Goal: Task Accomplishment & Management: Use online tool/utility

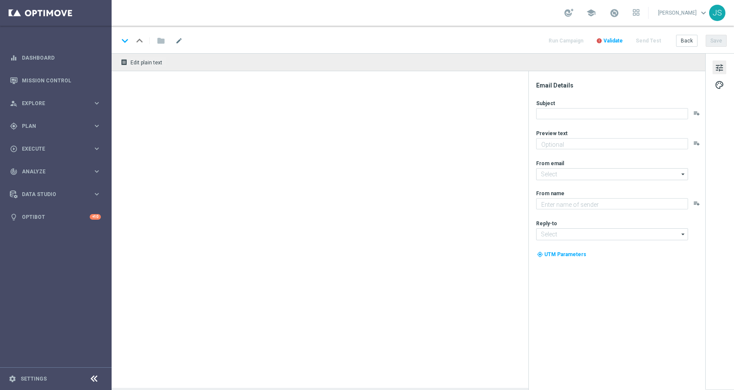
type textarea "Das Duell des Jahres ist eröffnet"
type textarea "Millionaires' Club"
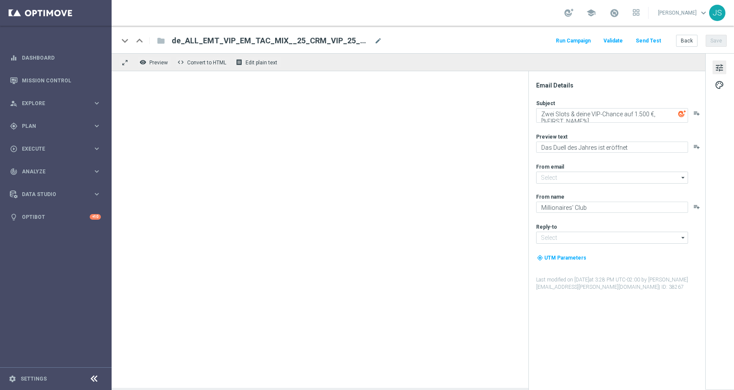
type input "[EMAIL_ADDRESS][DOMAIN_NAME]"
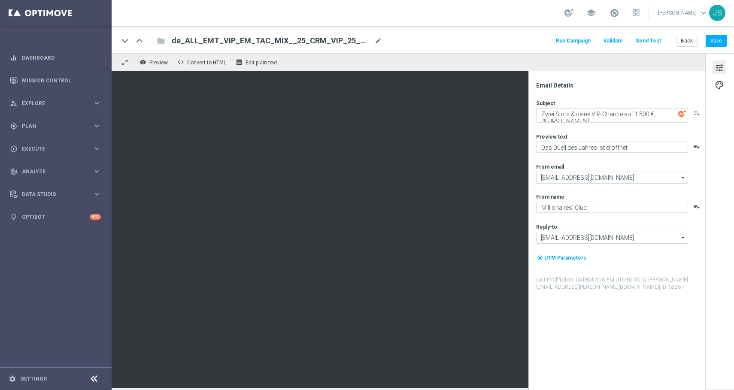
click at [652, 43] on button "Send Test" at bounding box center [649, 41] width 28 height 12
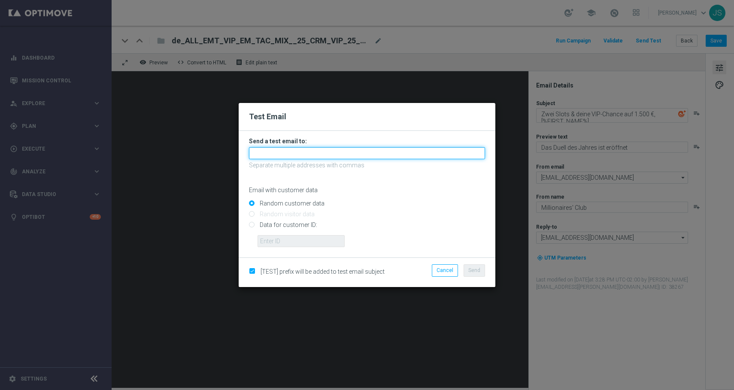
click at [348, 150] on input "text" at bounding box center [367, 153] width 236 height 12
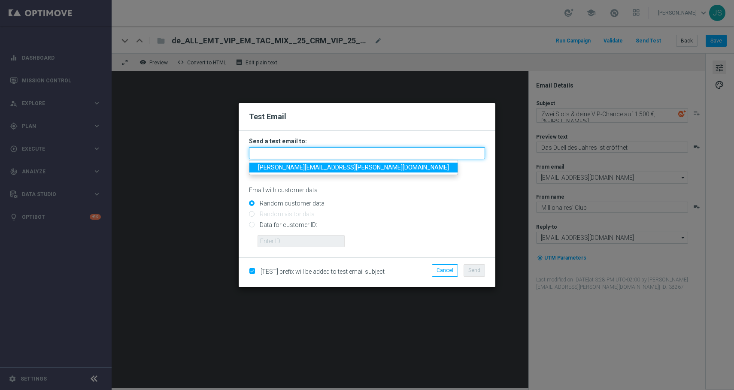
type input "[PERSON_NAME][EMAIL_ADDRESS][PERSON_NAME][DOMAIN_NAME]"
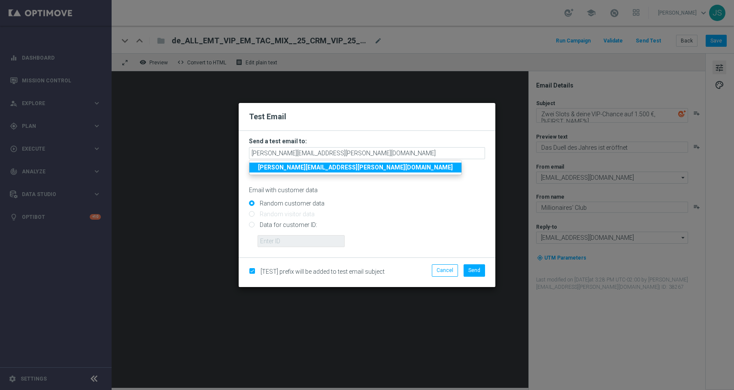
click at [334, 168] on strong "[PERSON_NAME][EMAIL_ADDRESS][PERSON_NAME][DOMAIN_NAME]" at bounding box center [355, 167] width 195 height 7
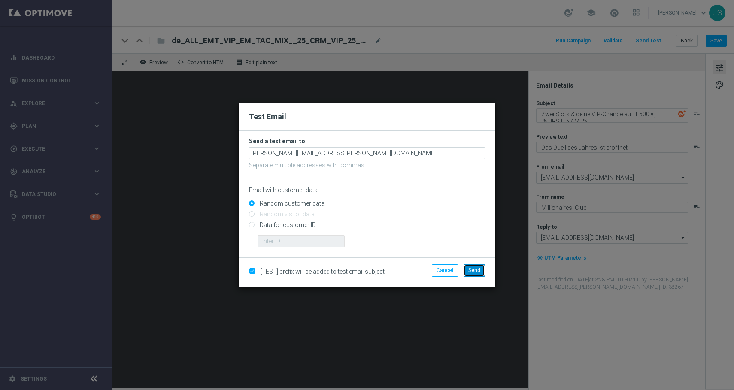
click at [473, 267] on button "Send" at bounding box center [474, 270] width 21 height 12
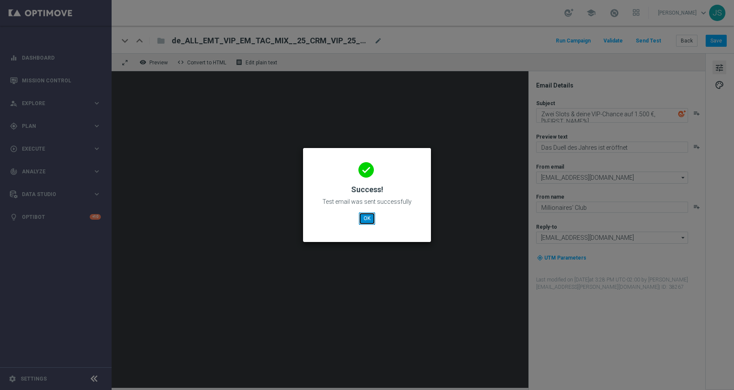
click at [361, 221] on button "OK" at bounding box center [367, 219] width 16 height 12
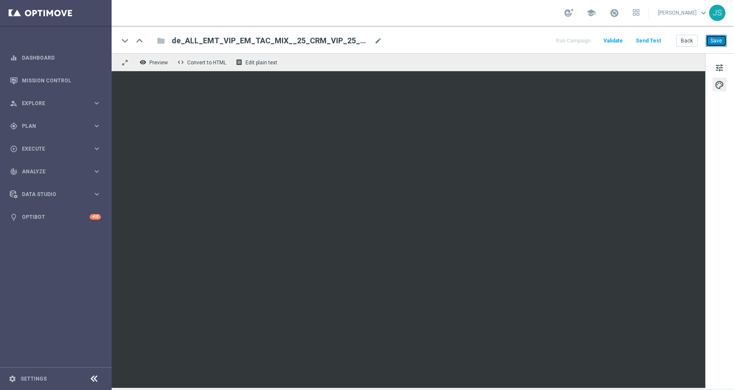
click at [717, 43] on button "Save" at bounding box center [716, 41] width 21 height 12
click at [654, 38] on button "Send Test" at bounding box center [649, 41] width 28 height 12
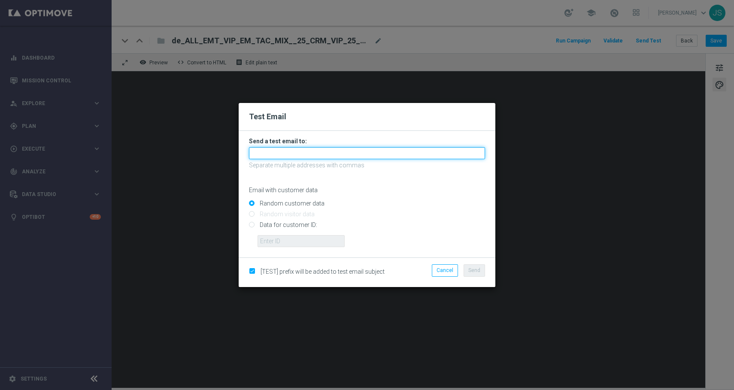
click at [321, 154] on input "text" at bounding box center [367, 153] width 236 height 12
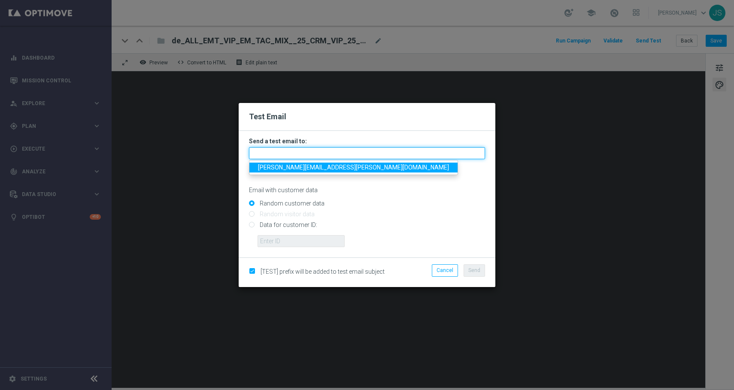
type input "[PERSON_NAME][EMAIL_ADDRESS][PERSON_NAME][DOMAIN_NAME]"
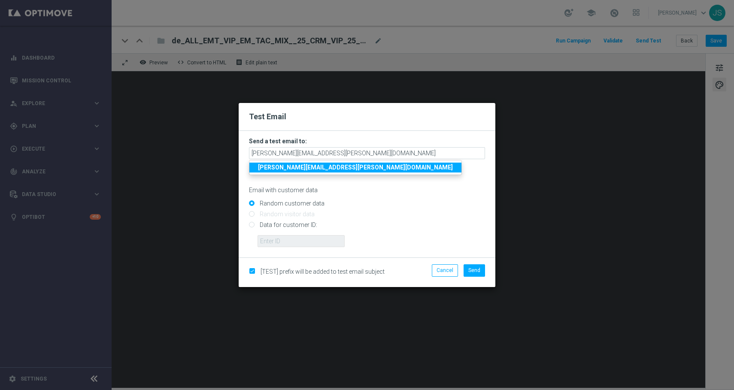
click at [317, 170] on strong "[PERSON_NAME][EMAIL_ADDRESS][PERSON_NAME][DOMAIN_NAME]" at bounding box center [355, 167] width 195 height 7
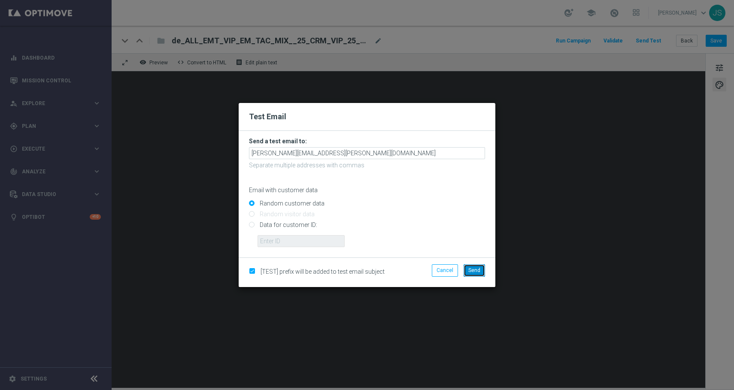
click at [474, 267] on span "Send" at bounding box center [474, 270] width 12 height 6
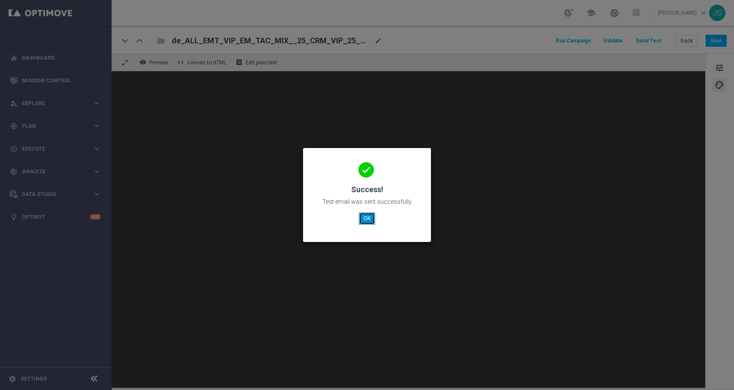
click at [366, 219] on button "OK" at bounding box center [367, 219] width 16 height 12
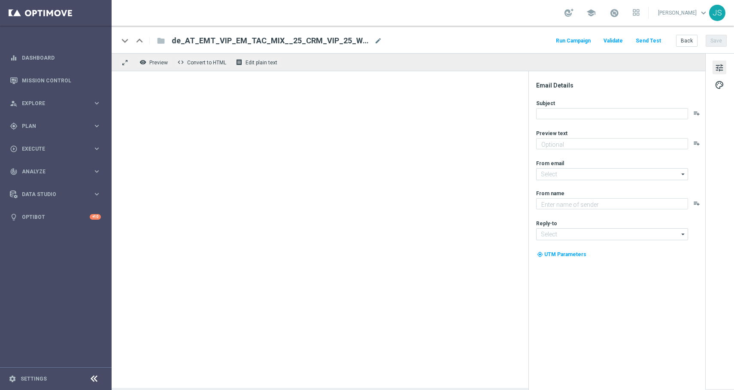
type textarea "Das Duell des Jahres ist eröffnet"
type textarea "Millionaires' Club"
type input "[EMAIL_ADDRESS][DOMAIN_NAME]"
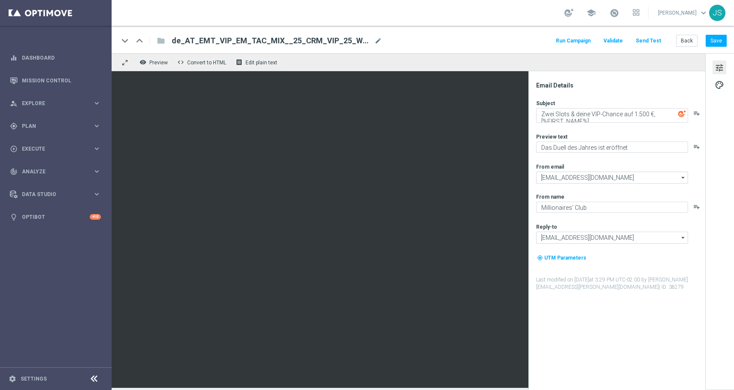
click at [653, 37] on button "Send Test" at bounding box center [649, 41] width 28 height 12
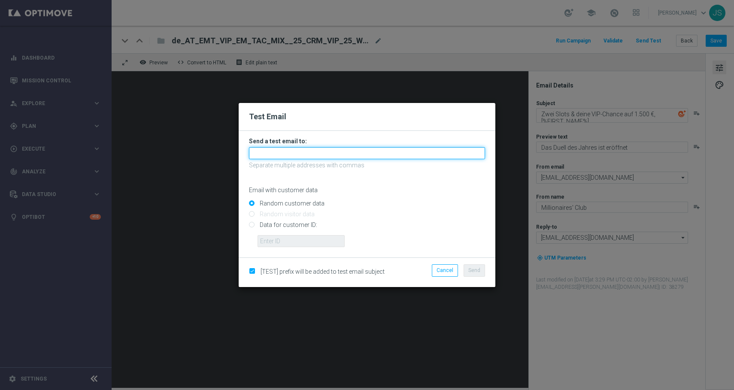
click at [313, 158] on input "text" at bounding box center [367, 153] width 236 height 12
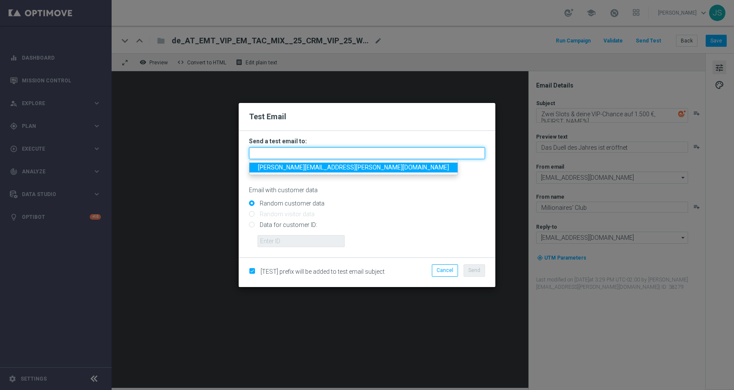
type input "[PERSON_NAME][EMAIL_ADDRESS][PERSON_NAME][DOMAIN_NAME]"
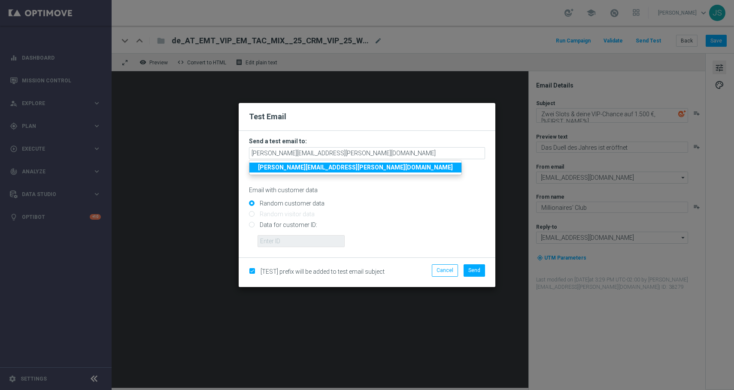
click at [314, 169] on strong "[PERSON_NAME][EMAIL_ADDRESS][PERSON_NAME][DOMAIN_NAME]" at bounding box center [355, 167] width 195 height 7
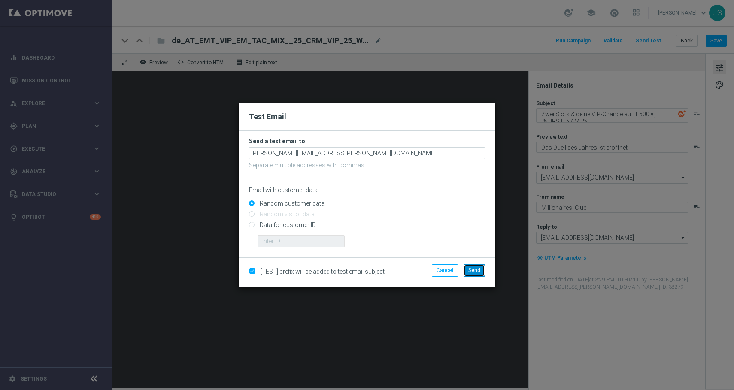
click at [473, 267] on button "Send" at bounding box center [474, 270] width 21 height 12
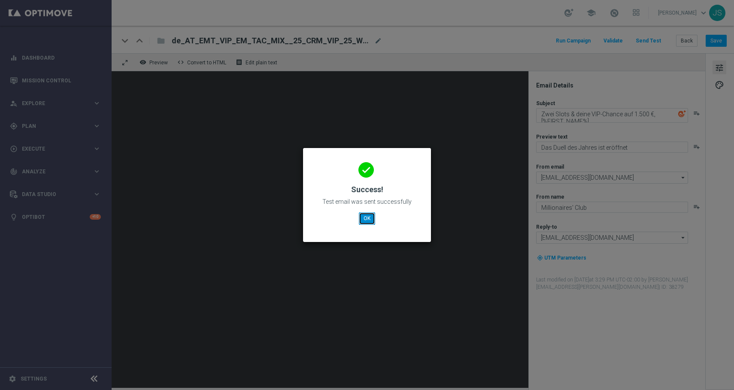
click at [362, 218] on button "OK" at bounding box center [367, 219] width 16 height 12
